Goal: Information Seeking & Learning: Stay updated

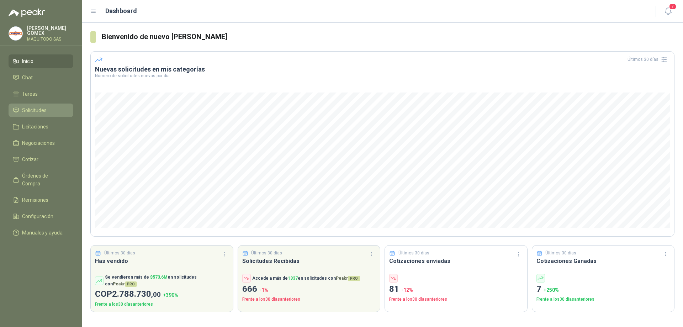
click at [41, 109] on span "Solicitudes" at bounding box center [34, 110] width 25 height 8
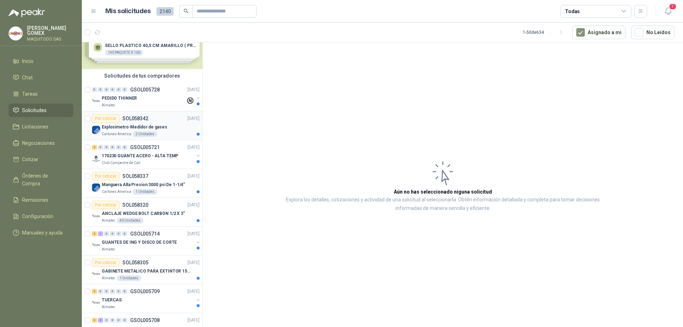
scroll to position [36, 0]
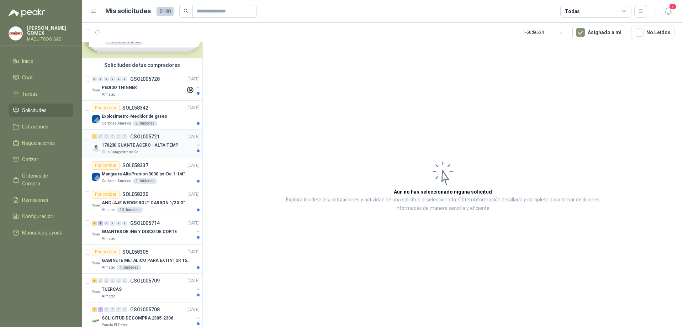
click at [195, 146] on button "button" at bounding box center [198, 145] width 6 height 6
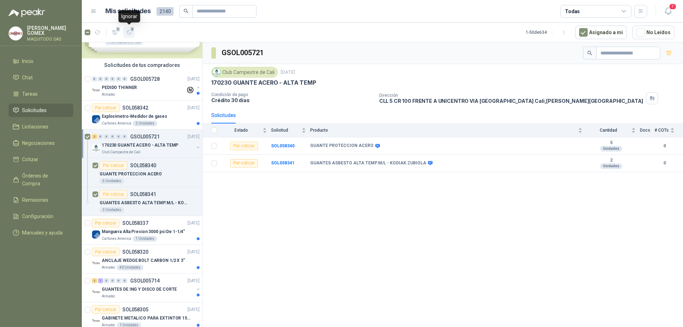
click at [131, 32] on span "2" at bounding box center [132, 29] width 5 height 6
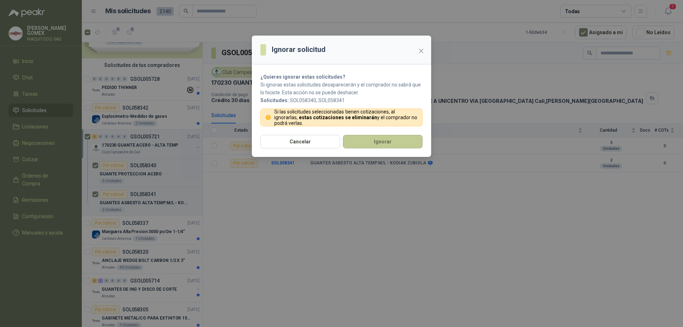
click at [398, 144] on button "Ignorar" at bounding box center [383, 142] width 80 height 14
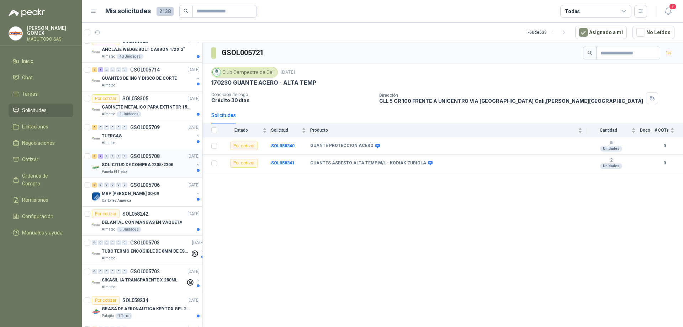
scroll to position [214, 0]
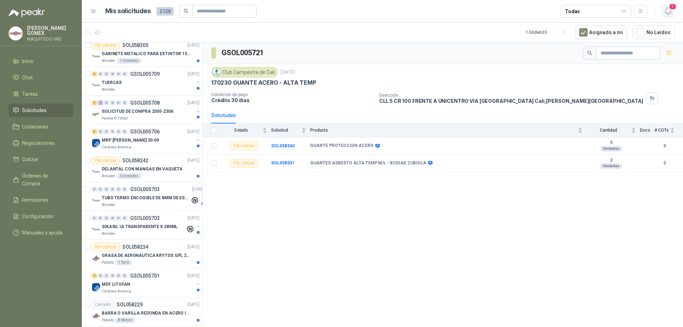
click at [669, 7] on span "7" at bounding box center [673, 6] width 8 height 7
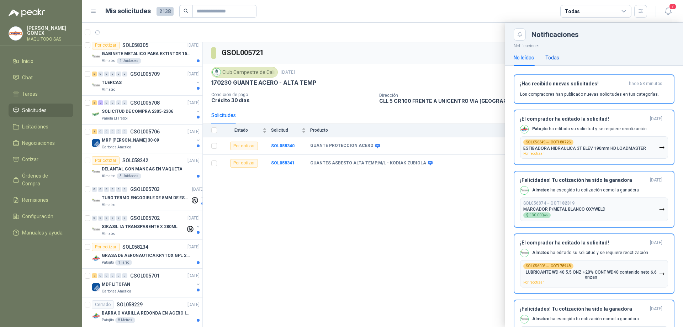
click at [553, 57] on div "Todas" at bounding box center [553, 58] width 14 height 8
click at [519, 57] on div "No leídas" at bounding box center [524, 58] width 20 height 8
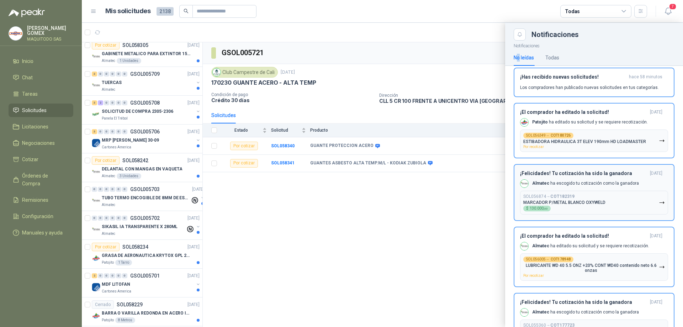
scroll to position [0, 0]
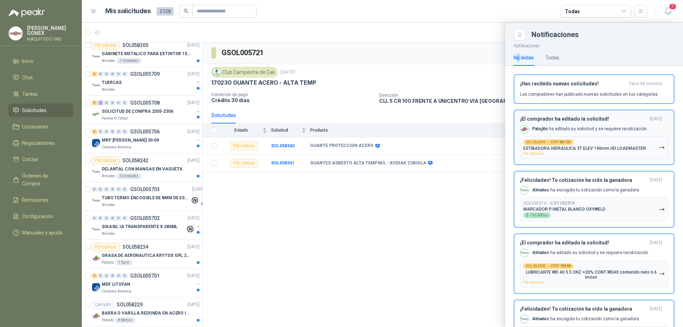
click at [592, 129] on p "[PERSON_NAME] ha editado su solicitud y se requiere recotización." at bounding box center [590, 129] width 116 height 6
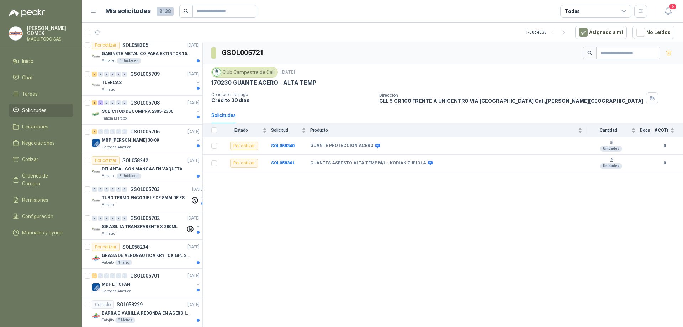
drag, startPoint x: 666, startPoint y: 10, endPoint x: 663, endPoint y: 21, distance: 12.0
click at [666, 11] on icon "button" at bounding box center [668, 11] width 9 height 9
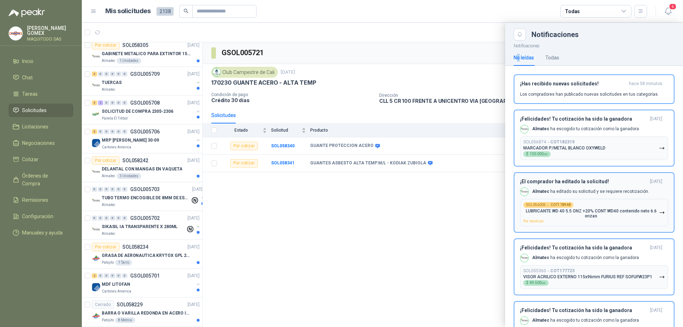
click at [594, 186] on div "¡El comprador ha editado la solicitud! [DATE] Almatec ha editado su solicitud y…" at bounding box center [594, 203] width 148 height 48
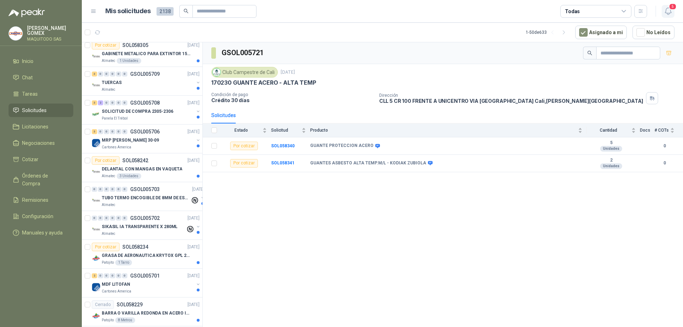
click at [669, 10] on span "5" at bounding box center [673, 6] width 8 height 7
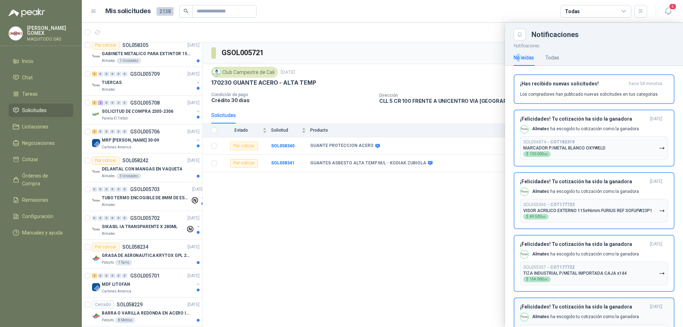
click at [588, 250] on div "Almatec ha escogido tu cotización como la ganadora" at bounding box center [579, 254] width 119 height 9
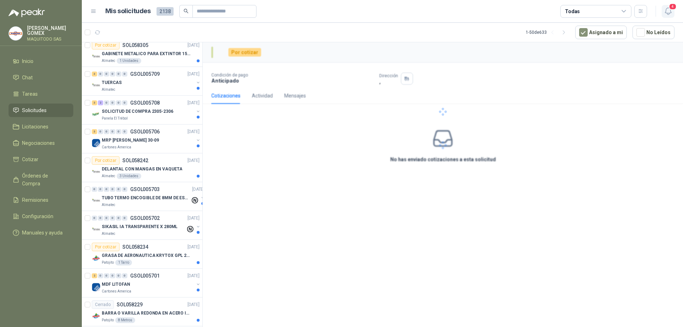
click at [668, 12] on icon "button" at bounding box center [668, 11] width 9 height 9
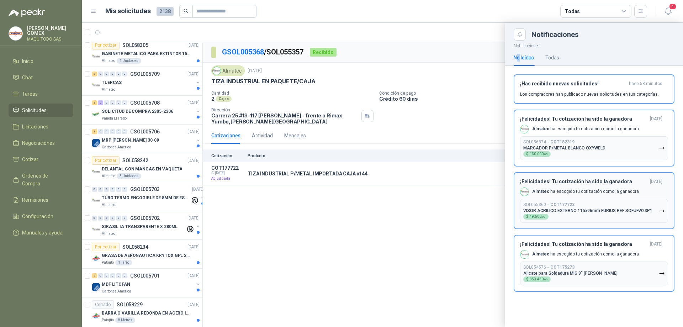
click at [587, 125] on div "Almatec ha escogido tu cotización como la ganadora" at bounding box center [579, 129] width 119 height 9
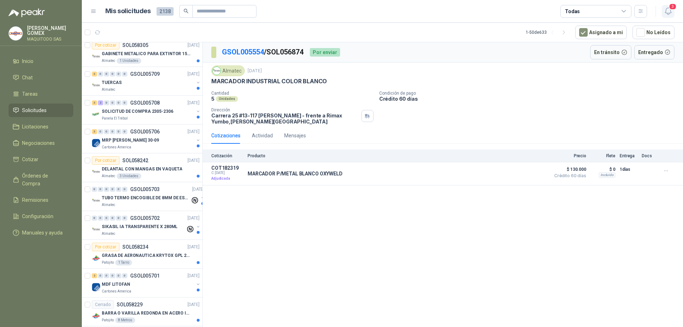
click at [671, 9] on span "3" at bounding box center [673, 6] width 8 height 7
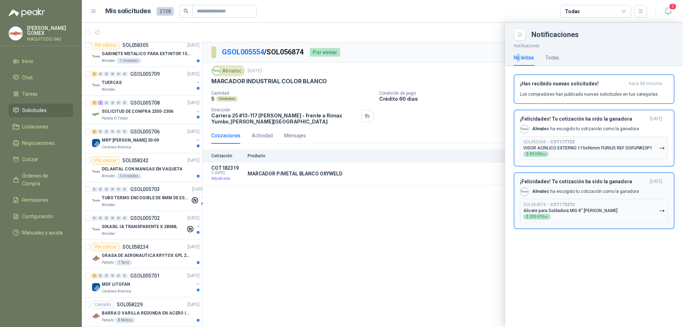
click at [602, 126] on div "Almatec ha escogido tu cotización como la ganadora" at bounding box center [579, 129] width 119 height 9
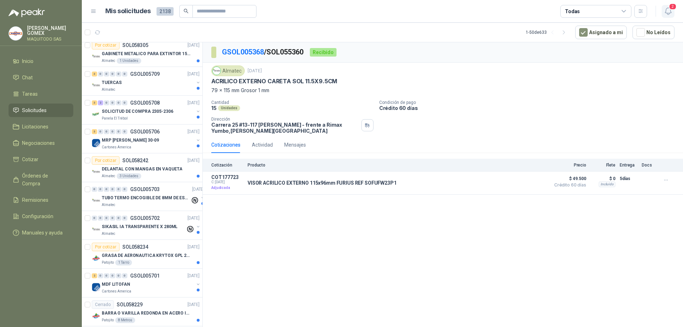
click at [669, 13] on icon "button" at bounding box center [668, 11] width 9 height 9
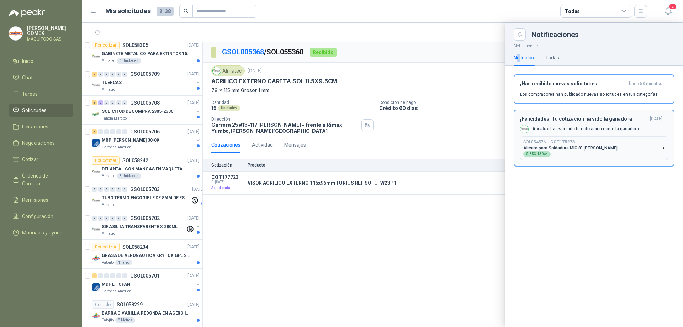
click at [616, 128] on p "Almatec ha escogido tu cotización como la ganadora" at bounding box center [585, 129] width 107 height 6
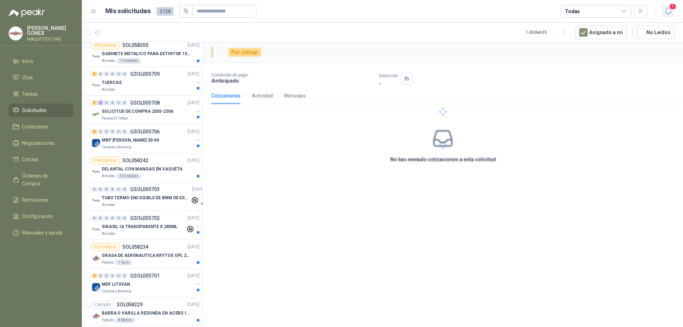
click at [668, 10] on icon "button" at bounding box center [668, 11] width 9 height 9
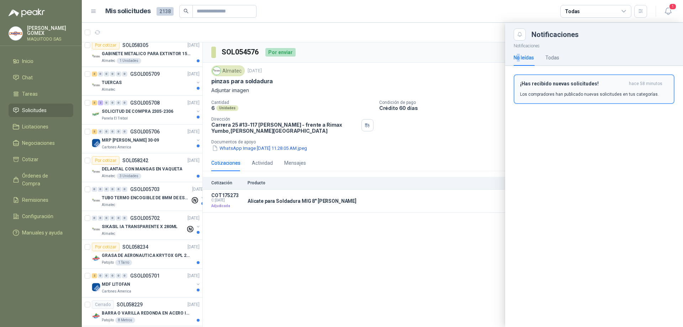
click at [576, 89] on div "¡Has recibido nuevas solicitudes! hace 58 minutos Los compradores han publicado…" at bounding box center [594, 89] width 148 height 17
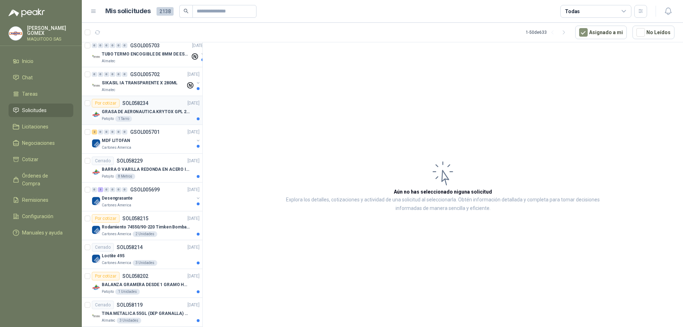
scroll to position [391, 0]
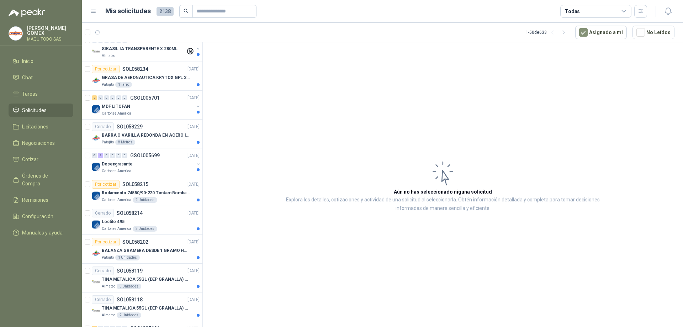
click at [32, 111] on span "Solicitudes" at bounding box center [34, 110] width 25 height 8
